Goal: Task Accomplishment & Management: Manage account settings

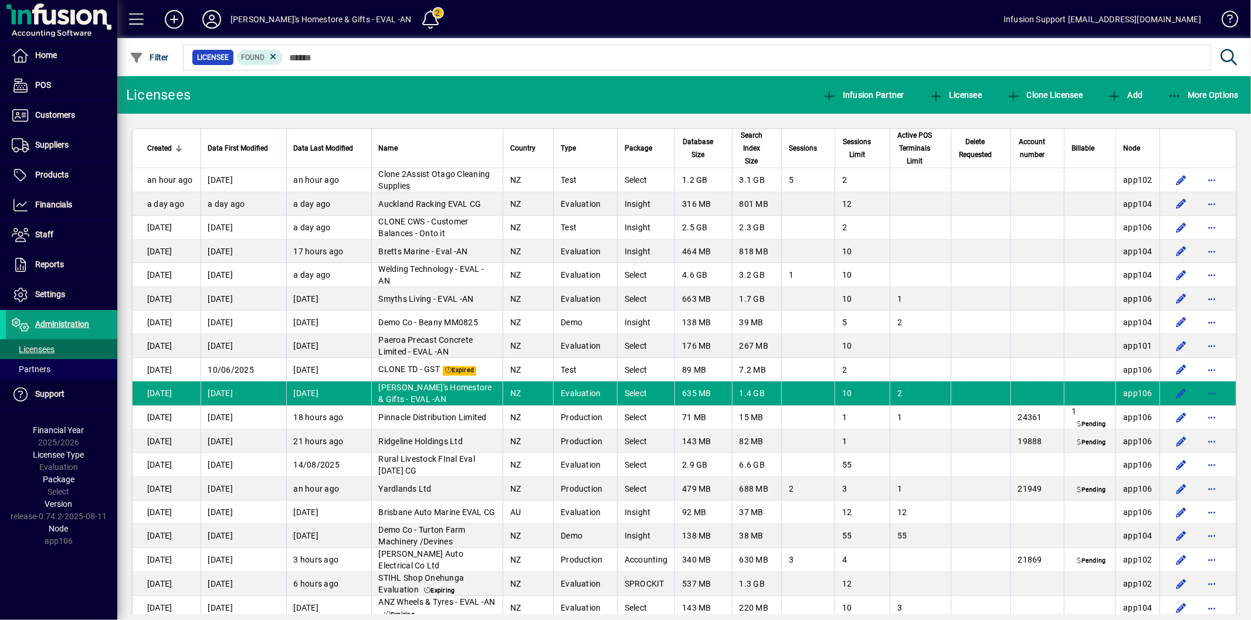
scroll to position [4743, 0]
